Goal: Information Seeking & Learning: Learn about a topic

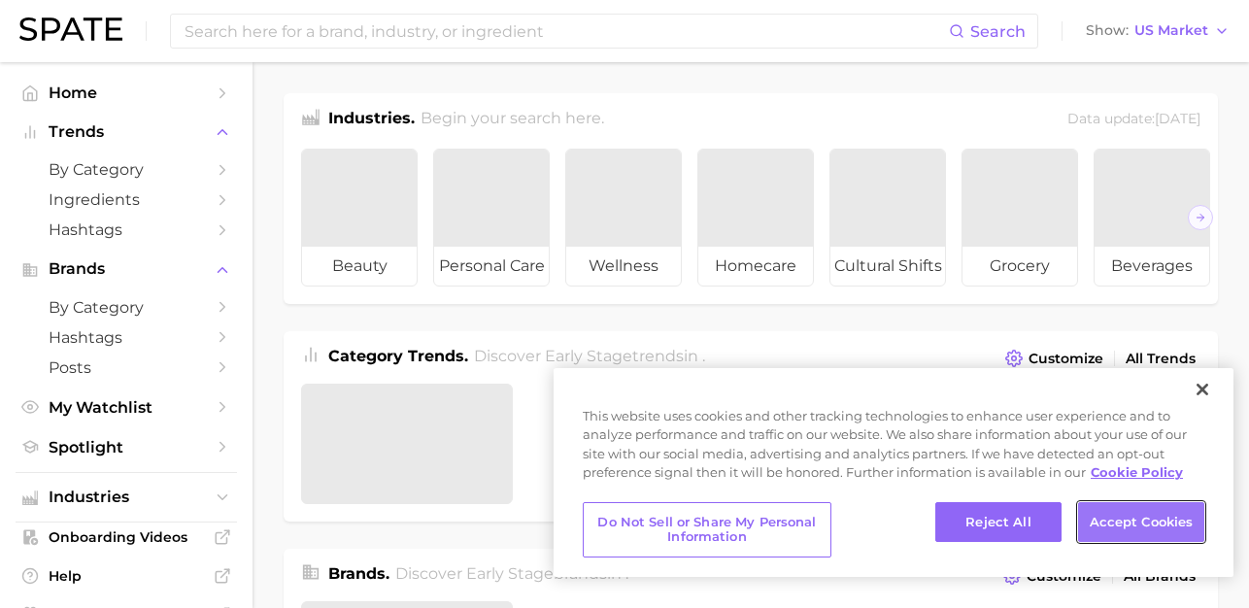
click at [1164, 514] on button "Accept Cookies" at bounding box center [1141, 522] width 126 height 41
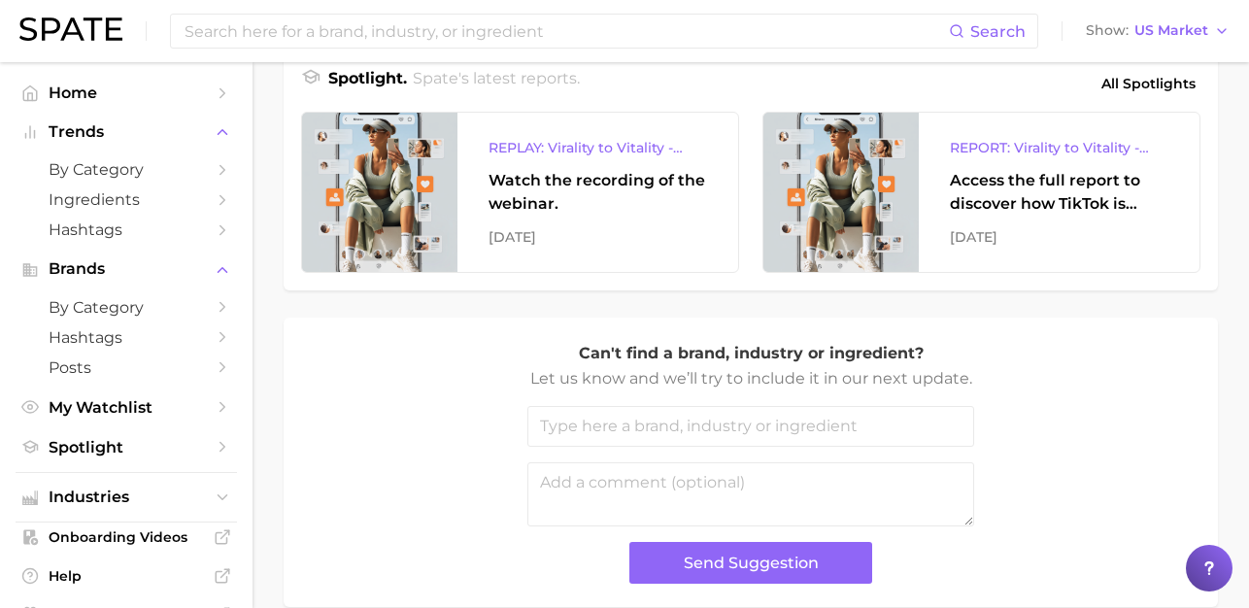
scroll to position [875, 0]
click at [189, 302] on span "by Category" at bounding box center [126, 307] width 155 height 18
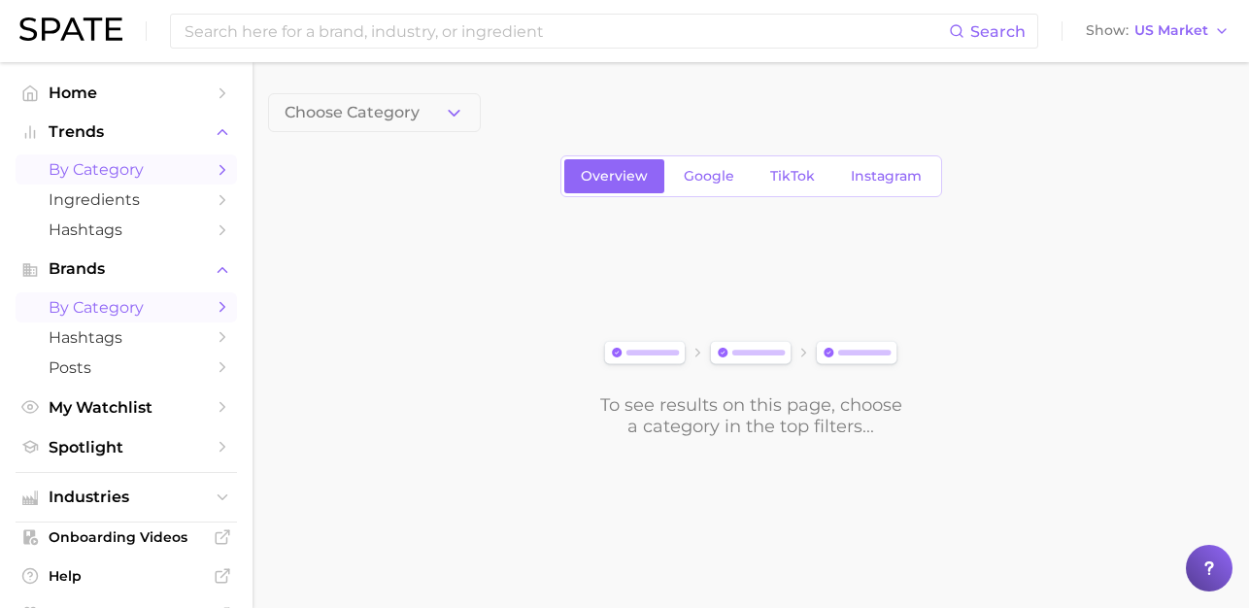
click at [130, 183] on link "by Category" at bounding box center [126, 169] width 221 height 30
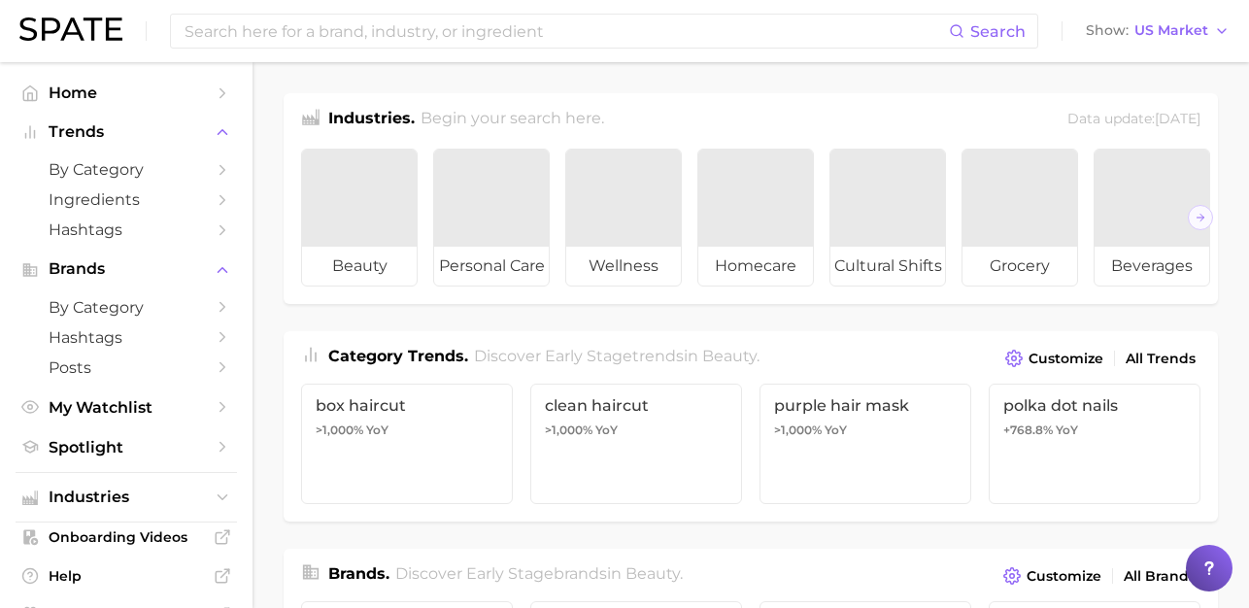
scroll to position [875, 0]
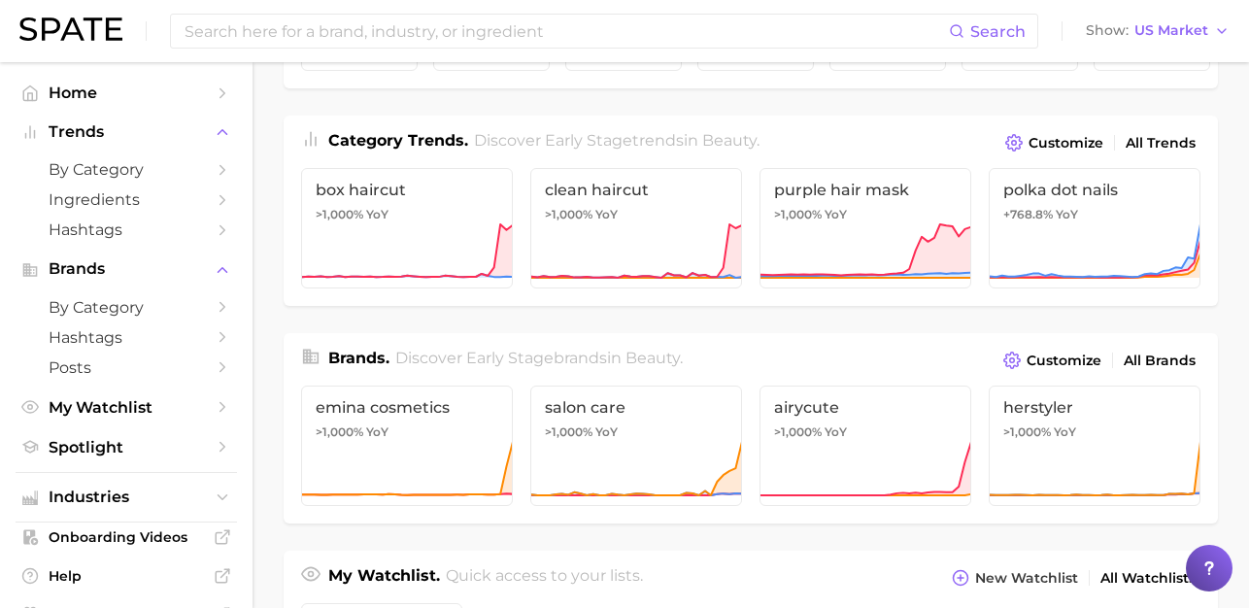
scroll to position [220, 0]
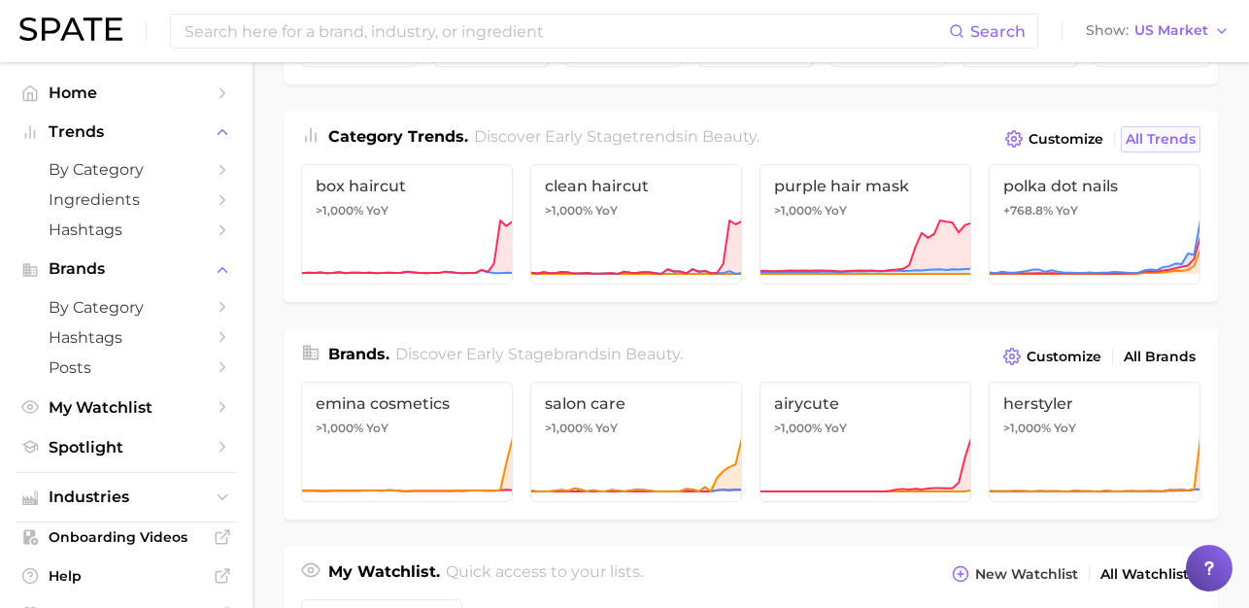
click at [1172, 139] on span "All Trends" at bounding box center [1161, 139] width 70 height 17
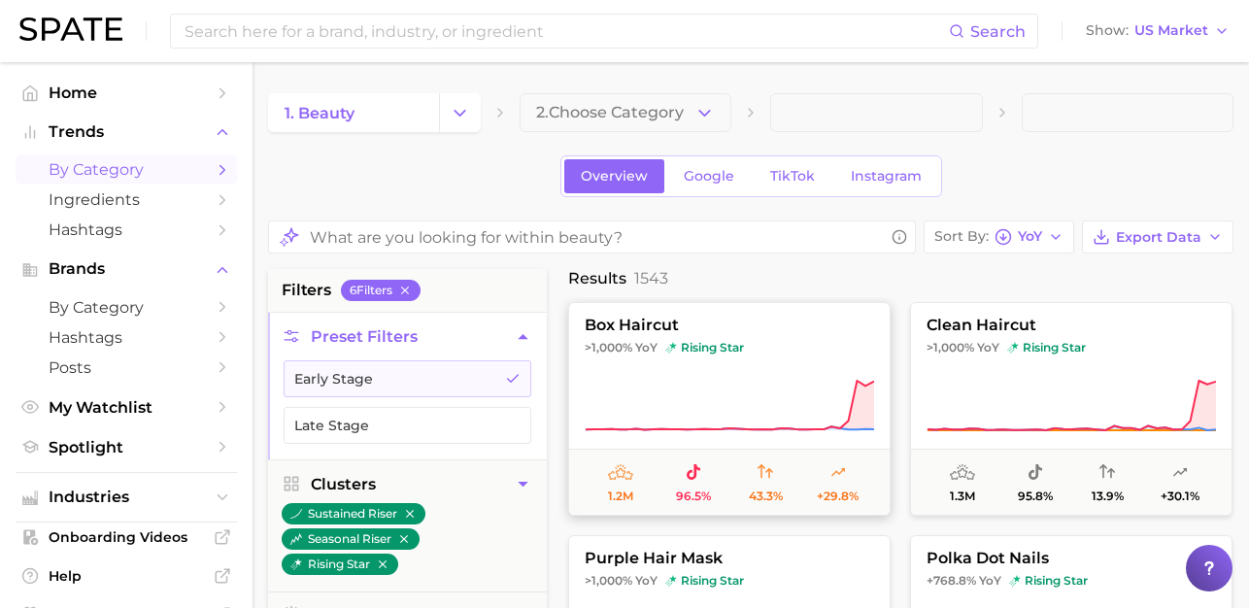
click at [650, 386] on icon at bounding box center [729, 406] width 289 height 54
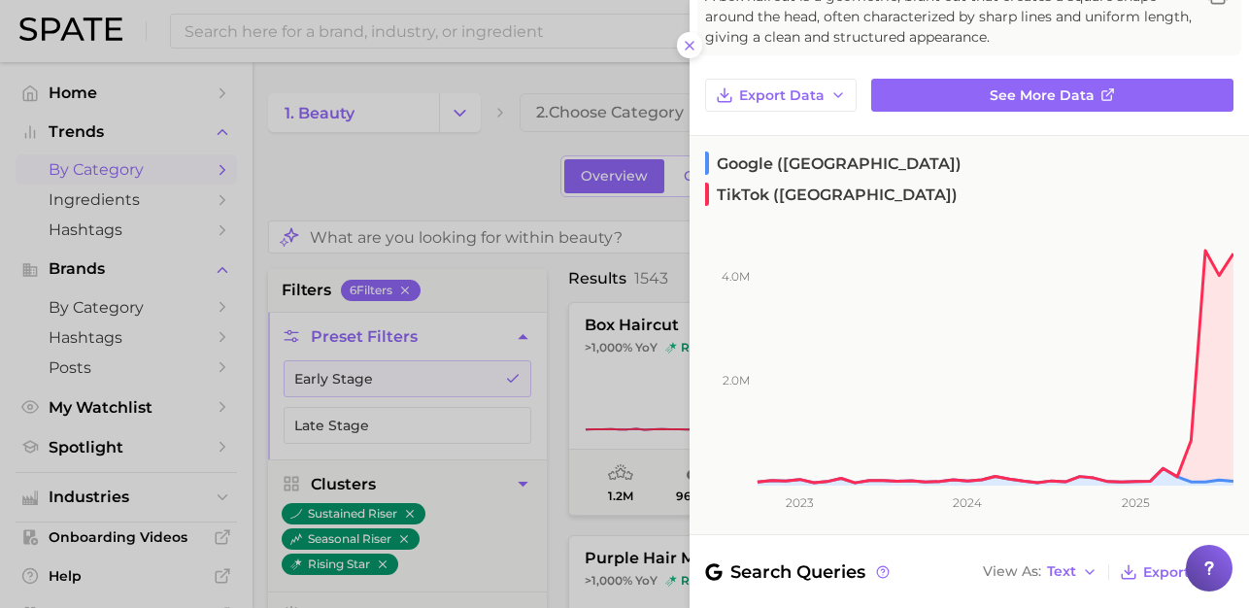
scroll to position [141, 0]
